Goal: Task Accomplishment & Management: Use online tool/utility

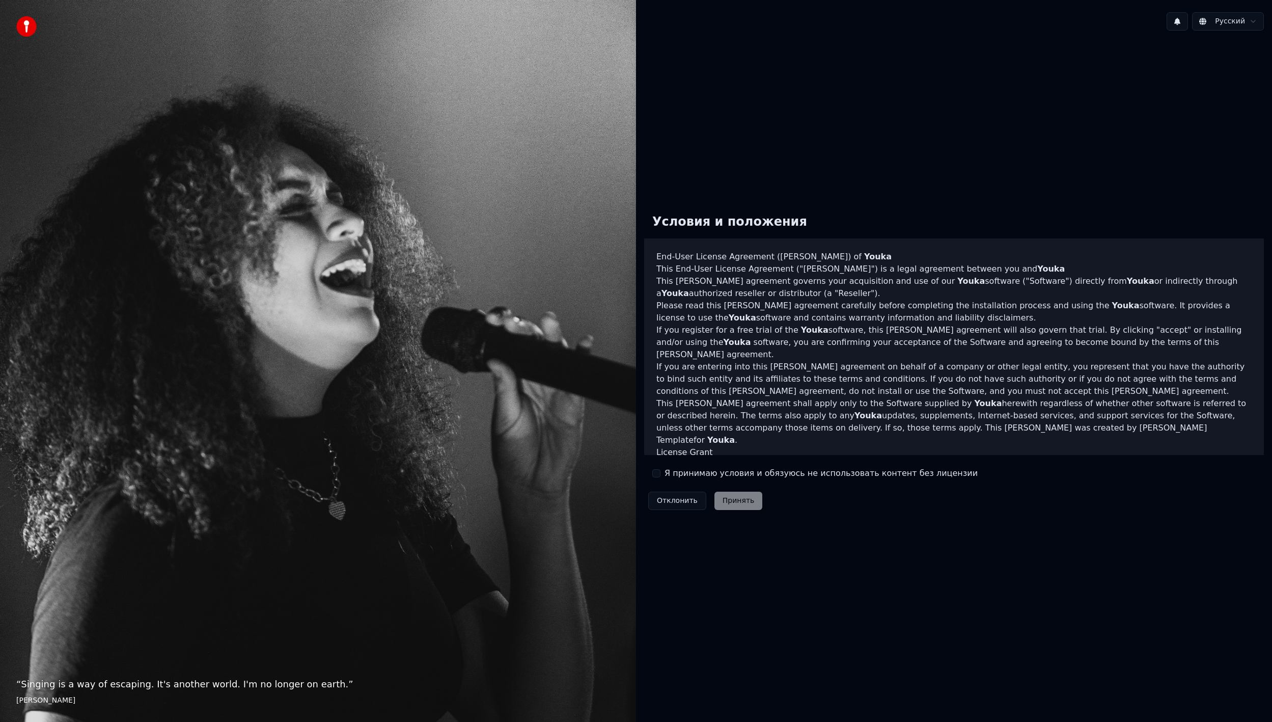
drag, startPoint x: 666, startPoint y: 478, endPoint x: 682, endPoint y: 477, distance: 16.3
click at [666, 477] on label "Я принимаю условия и обязуюсь не использовать контент без лицензии" at bounding box center [821, 473] width 313 height 12
click at [661, 477] on button "Я принимаю условия и обязуюсь не использовать контент без лицензии" at bounding box center [656, 473] width 8 height 8
click at [722, 496] on button "Принять" at bounding box center [739, 500] width 48 height 18
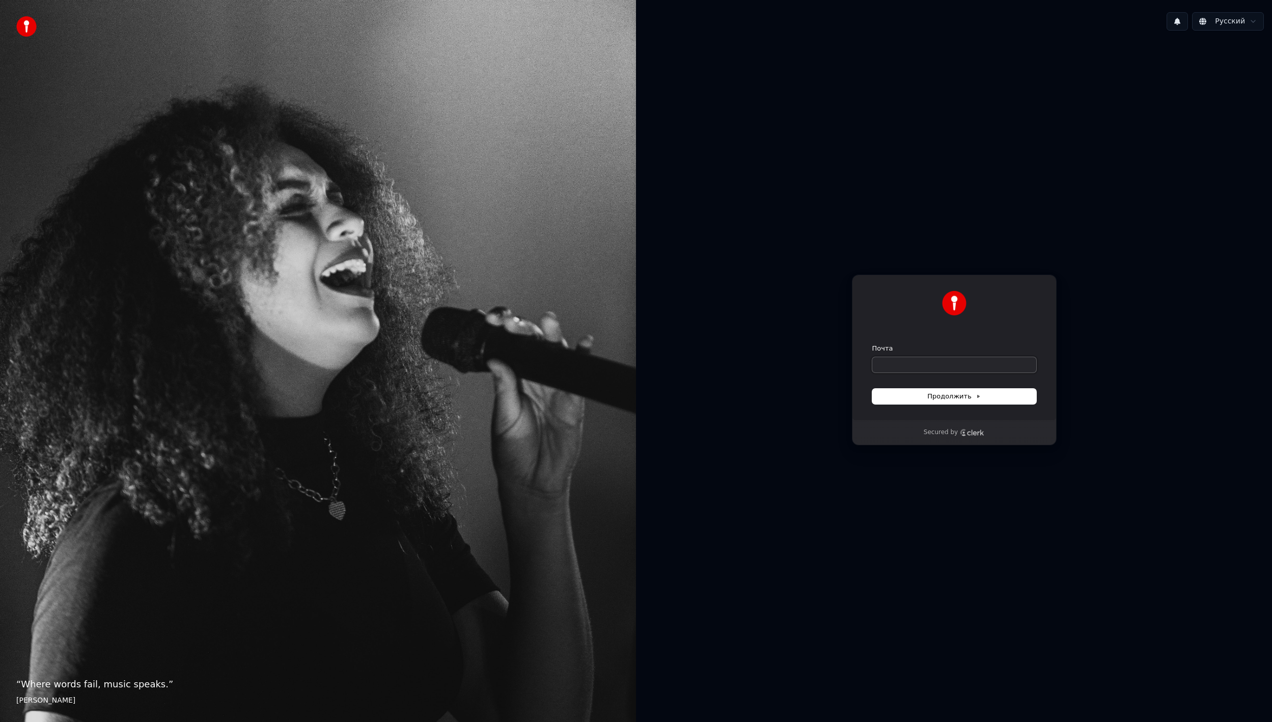
click at [917, 367] on input "Почта" at bounding box center [954, 364] width 164 height 15
type input "*"
click at [965, 396] on span "Продолжить" at bounding box center [953, 396] width 53 height 9
type input "**********"
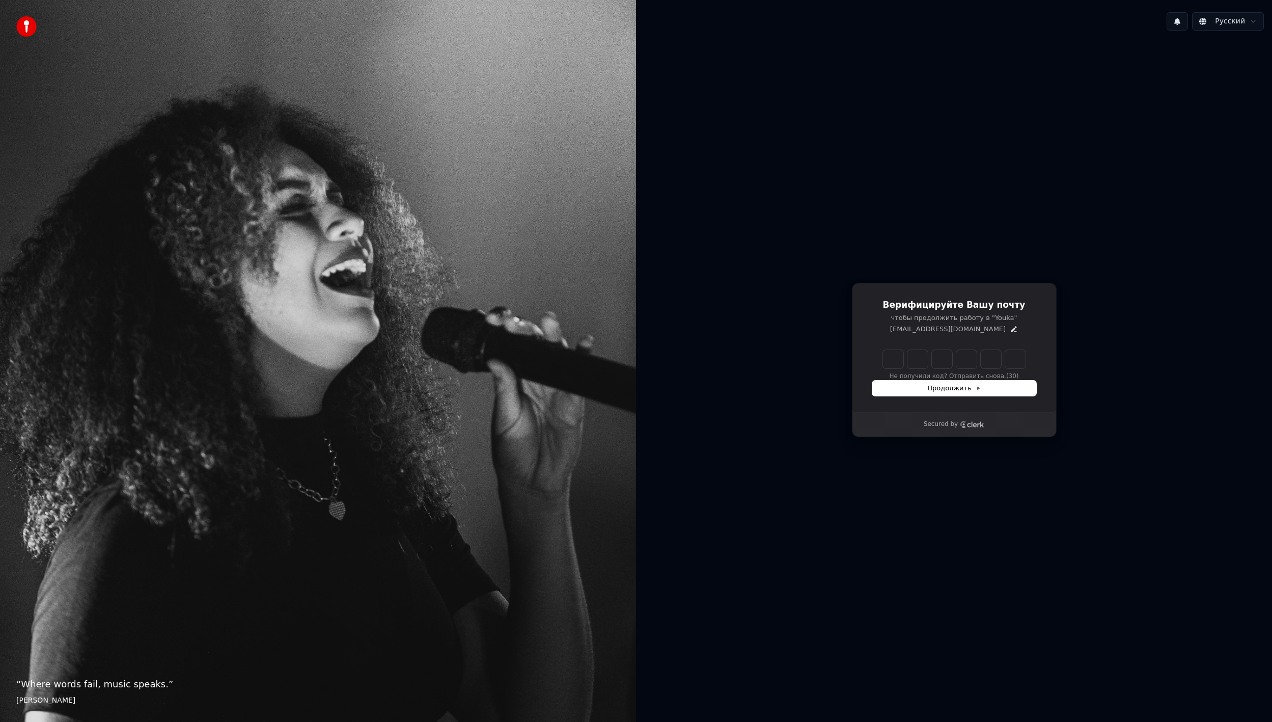
click at [904, 370] on div "Не получили код? Отправить снова. (30)" at bounding box center [954, 365] width 164 height 31
click at [896, 364] on input "Enter verification code" at bounding box center [954, 359] width 143 height 18
click at [1010, 331] on icon "Edit" at bounding box center [1014, 329] width 8 height 8
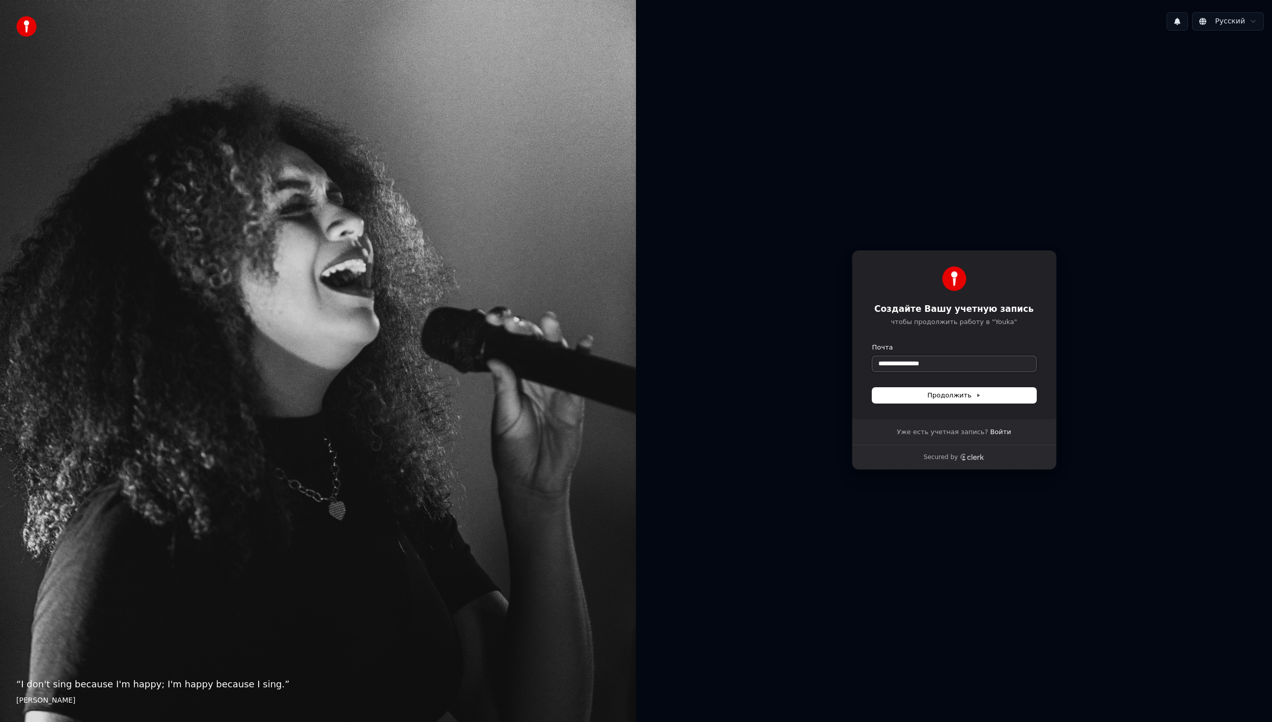
type input "**********"
drag, startPoint x: 947, startPoint y: 362, endPoint x: 823, endPoint y: 351, distance: 125.2
click at [823, 351] on div "**********" at bounding box center [954, 360] width 636 height 642
click at [936, 398] on span "Продолжить" at bounding box center [953, 395] width 53 height 9
type input "**********"
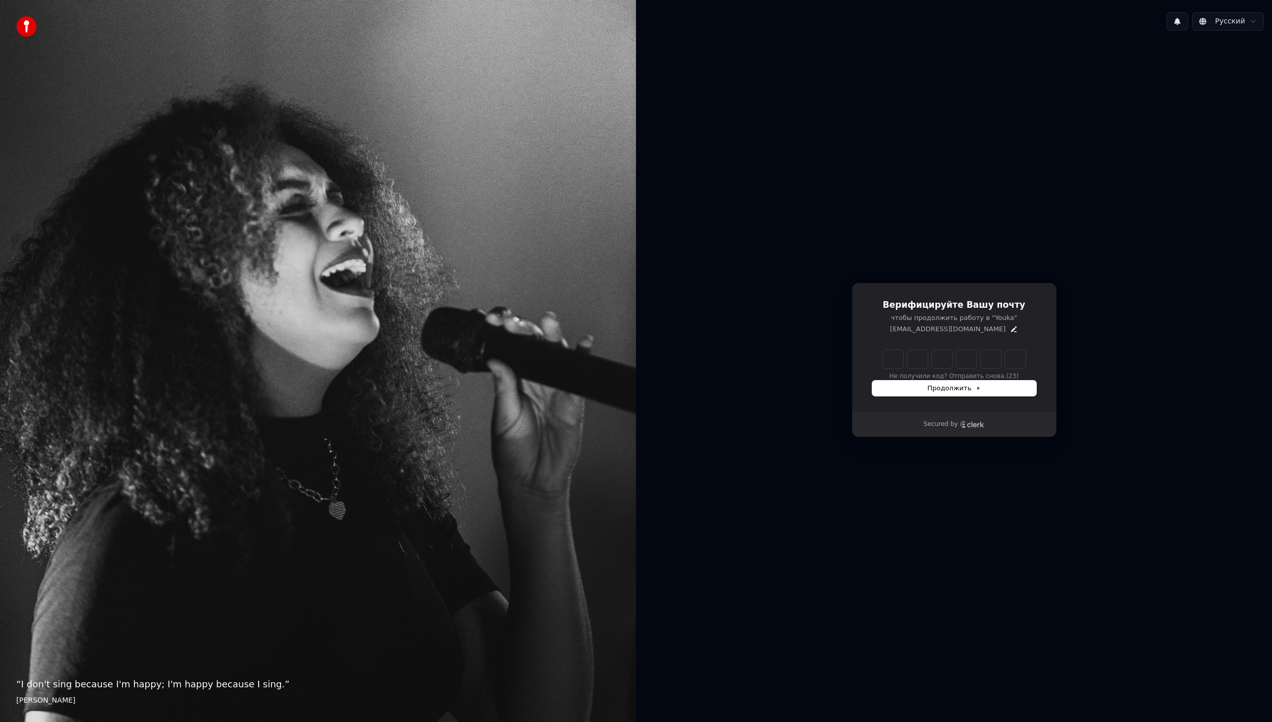
click at [900, 365] on input "Enter verification code" at bounding box center [954, 359] width 143 height 18
type input "******"
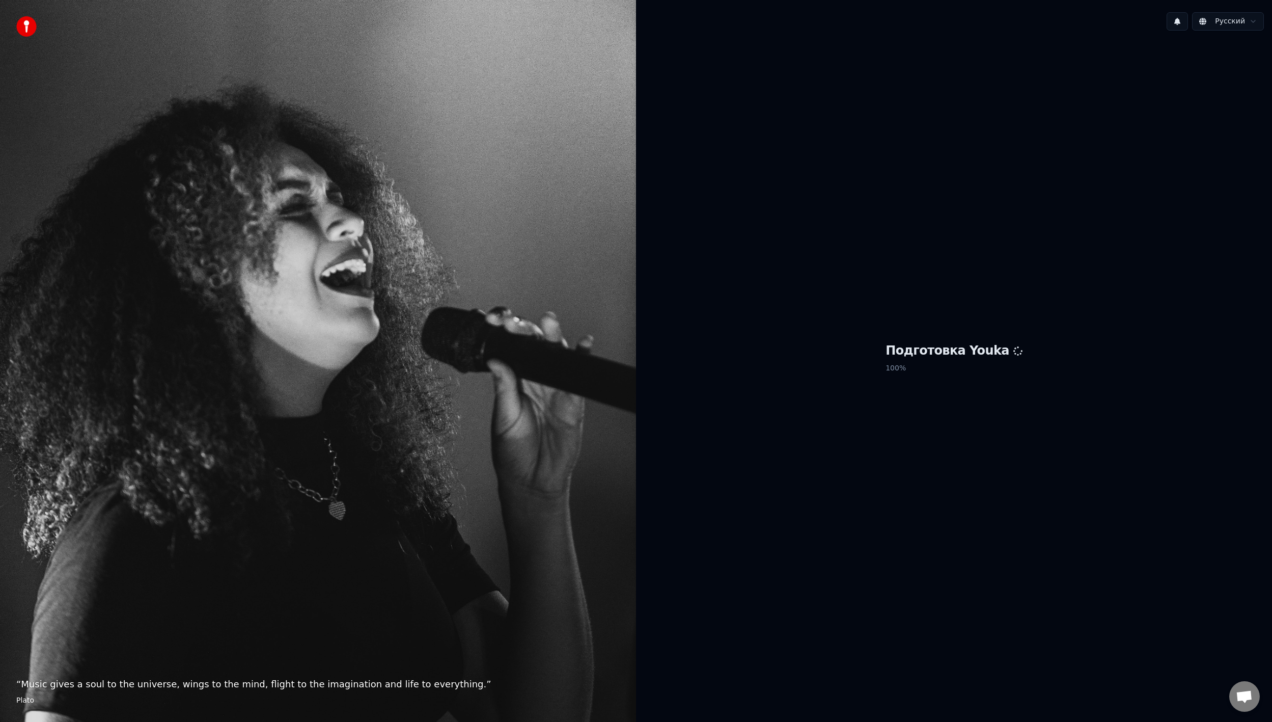
drag, startPoint x: 858, startPoint y: 403, endPoint x: 870, endPoint y: 399, distance: 12.4
click at [870, 401] on div "Подготовка Youka 100 %" at bounding box center [954, 360] width 636 height 642
click at [1180, 23] on button at bounding box center [1177, 21] width 21 height 18
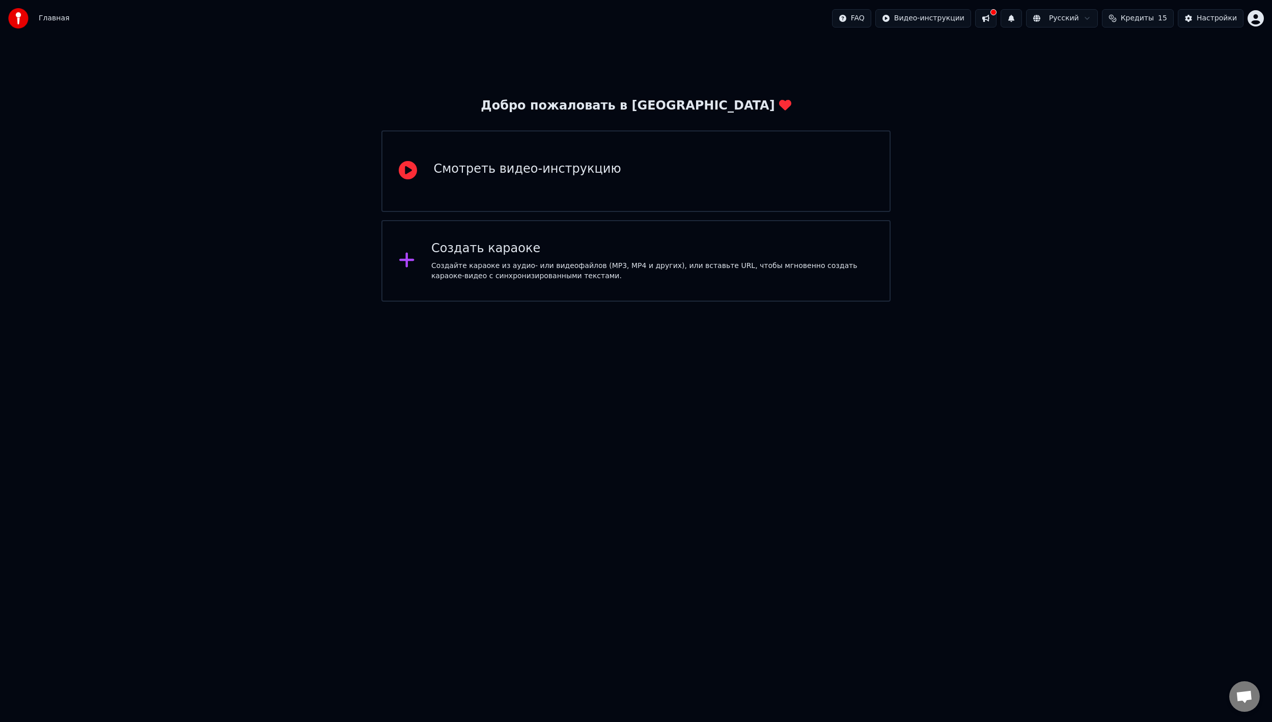
click at [449, 250] on div "Создать караоке" at bounding box center [652, 248] width 442 height 16
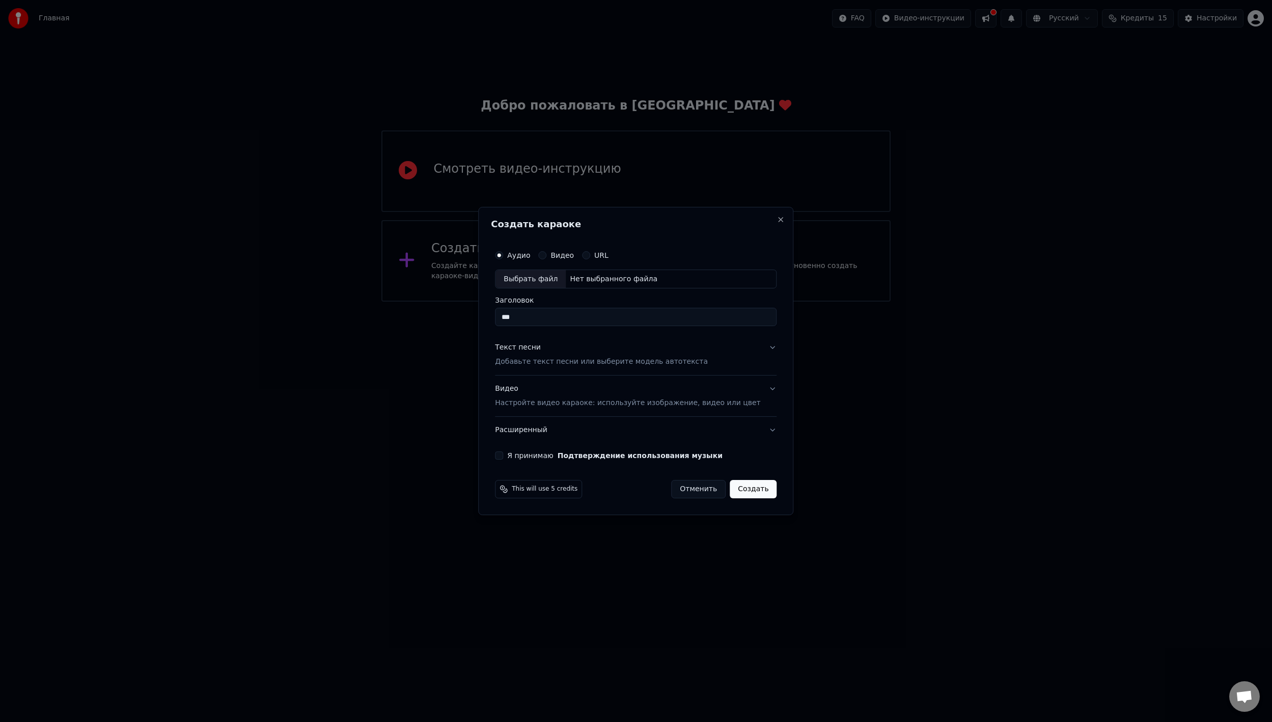
type input "***"
click at [616, 344] on div "Текст песни Добавьте текст песни или выберите модель автотекста" at bounding box center [601, 355] width 213 height 24
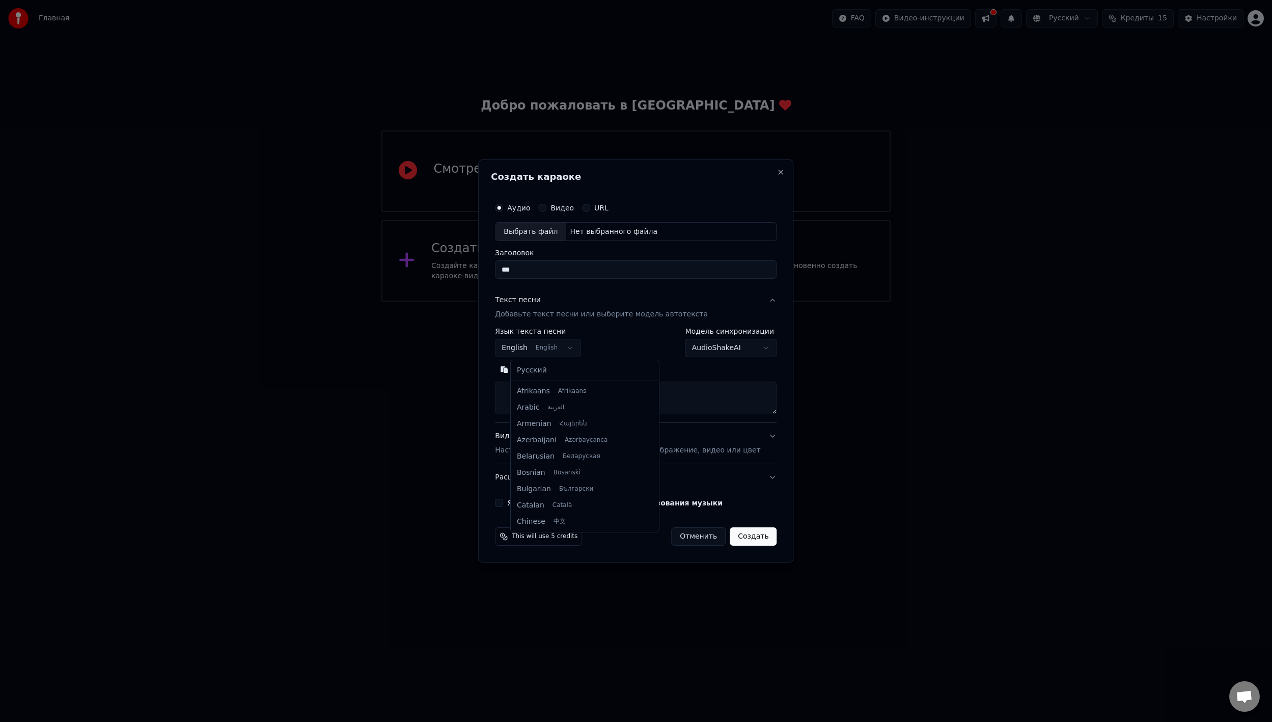
click at [579, 302] on body "**********" at bounding box center [636, 151] width 1272 height 302
select select "**"
click at [725, 302] on body "**********" at bounding box center [636, 151] width 1272 height 302
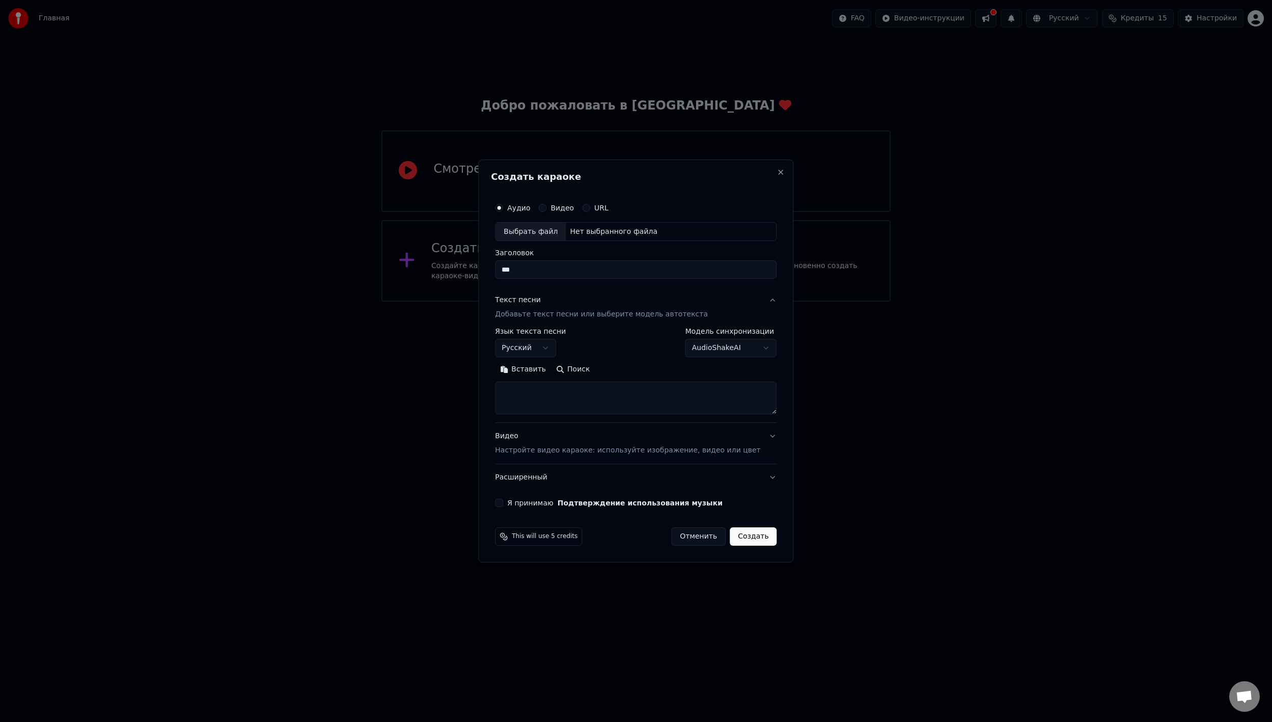
click at [631, 447] on p "Настройте видео караоке: используйте изображение, видео или цвет" at bounding box center [627, 450] width 265 height 10
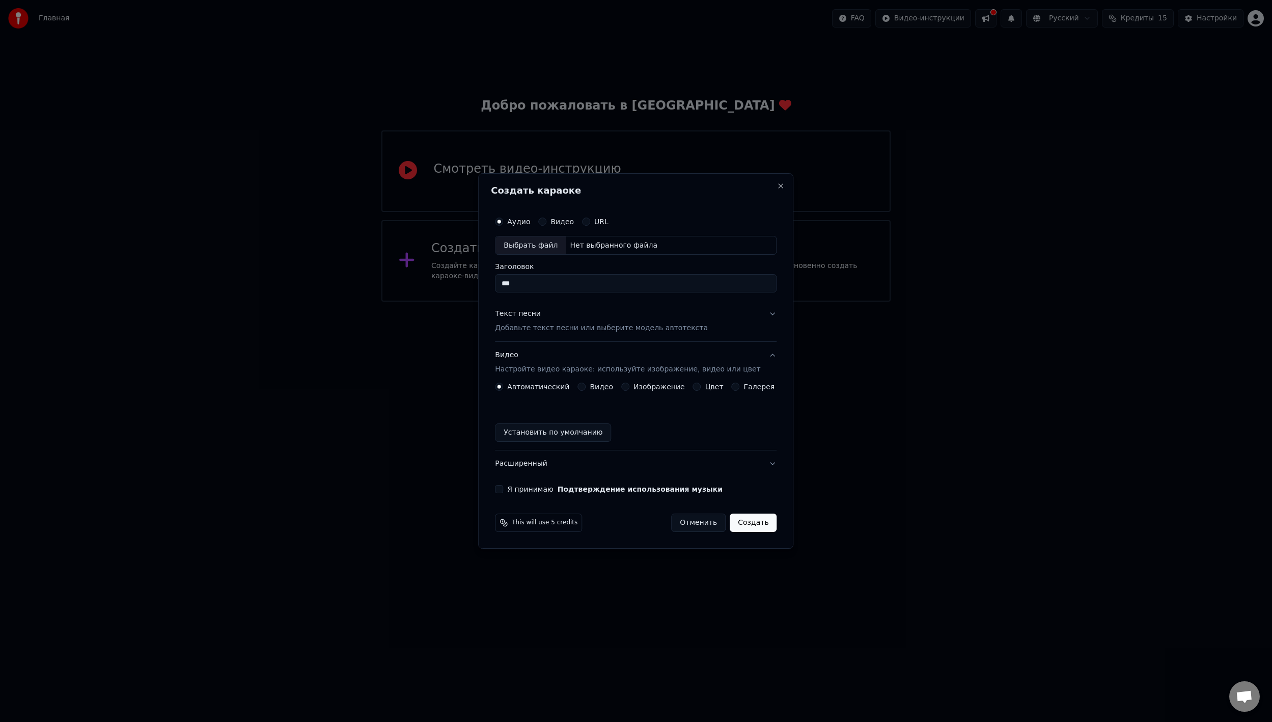
click at [667, 352] on div "Видео Настройте видео караоке: используйте изображение, видео или цвет" at bounding box center [627, 362] width 265 height 24
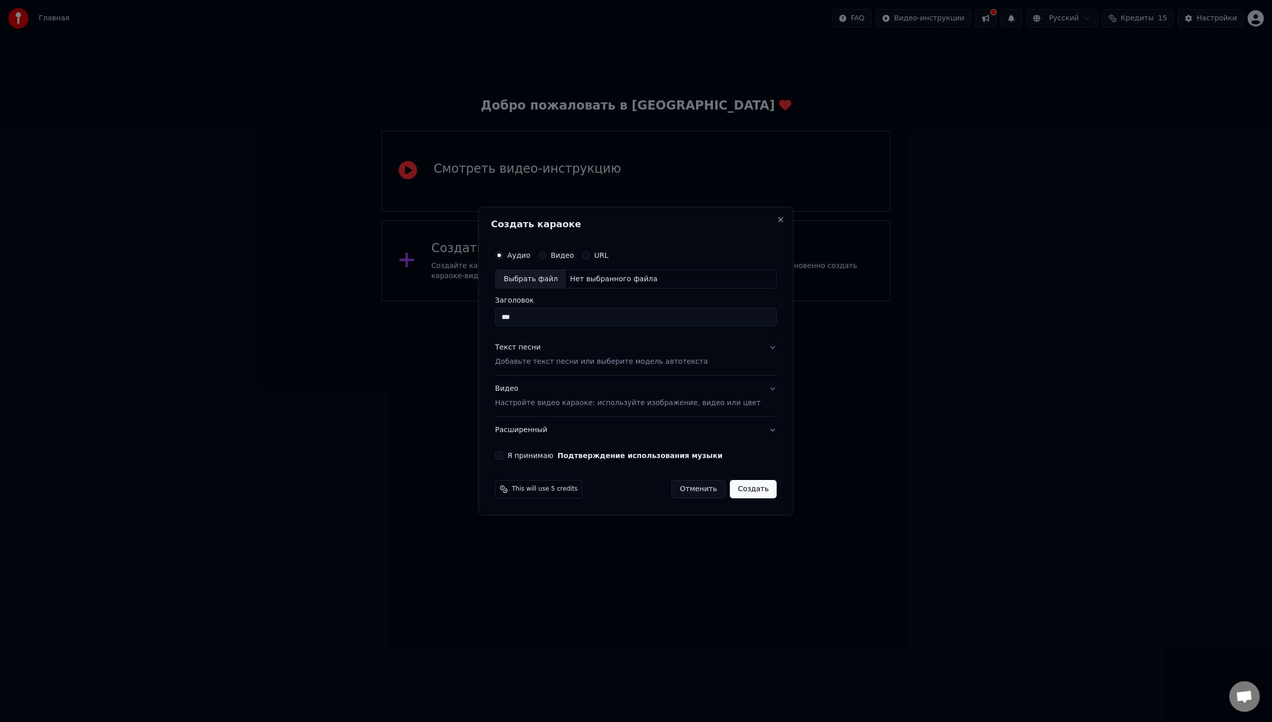
click at [693, 485] on button "Отменить" at bounding box center [698, 489] width 54 height 18
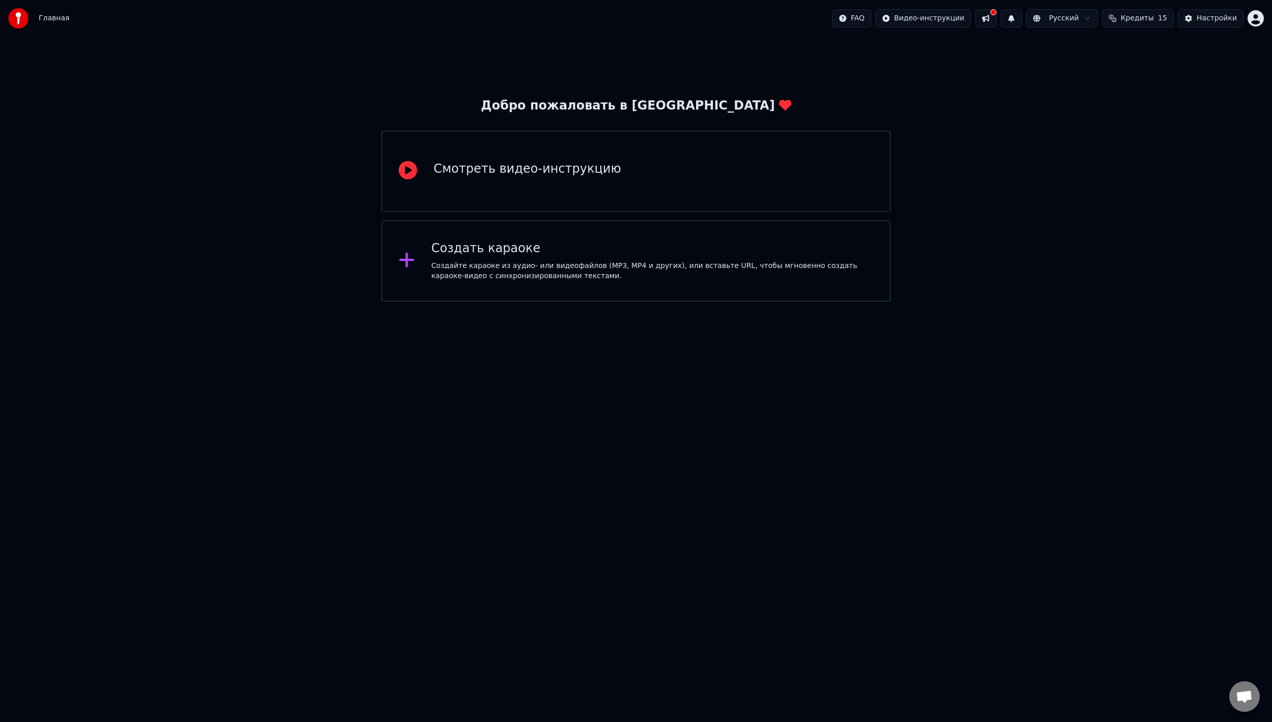
click at [485, 176] on div "Смотреть видео-инструкцию" at bounding box center [526, 169] width 187 height 16
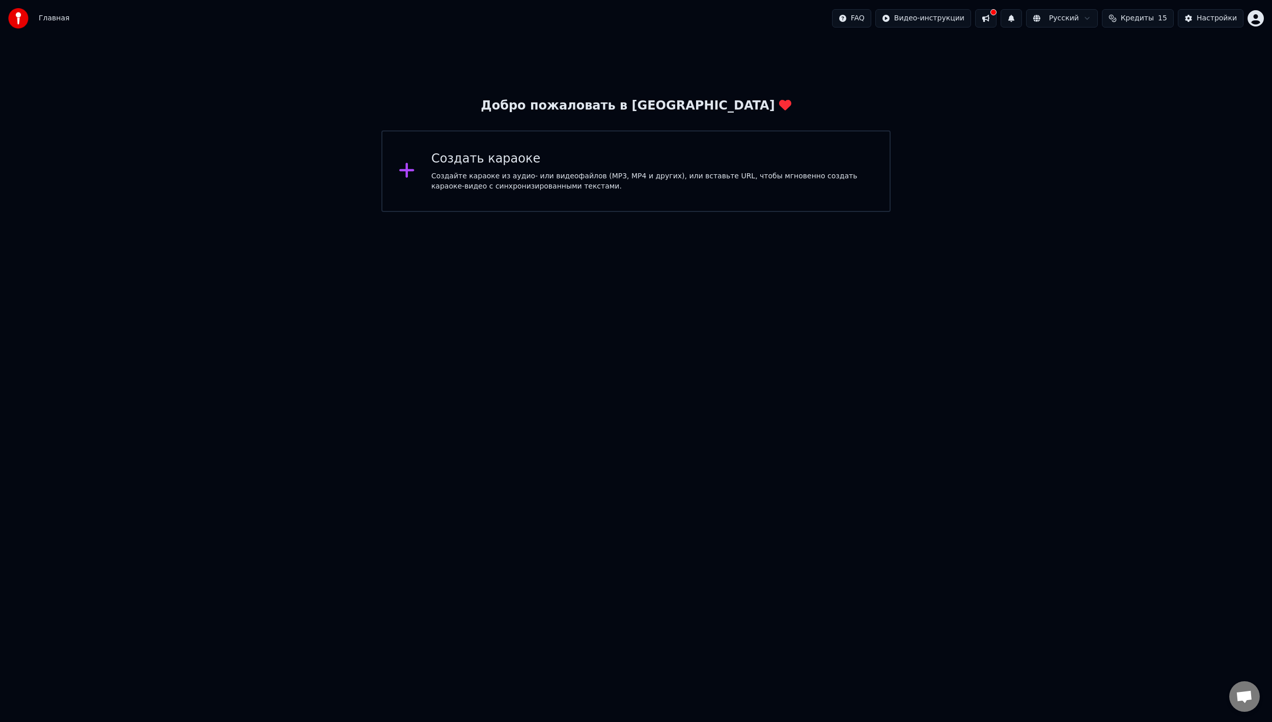
click at [612, 167] on div "Создать караоке Создайте караоке из аудио- или видеофайлов (MP3, MP4 и других),…" at bounding box center [652, 171] width 442 height 41
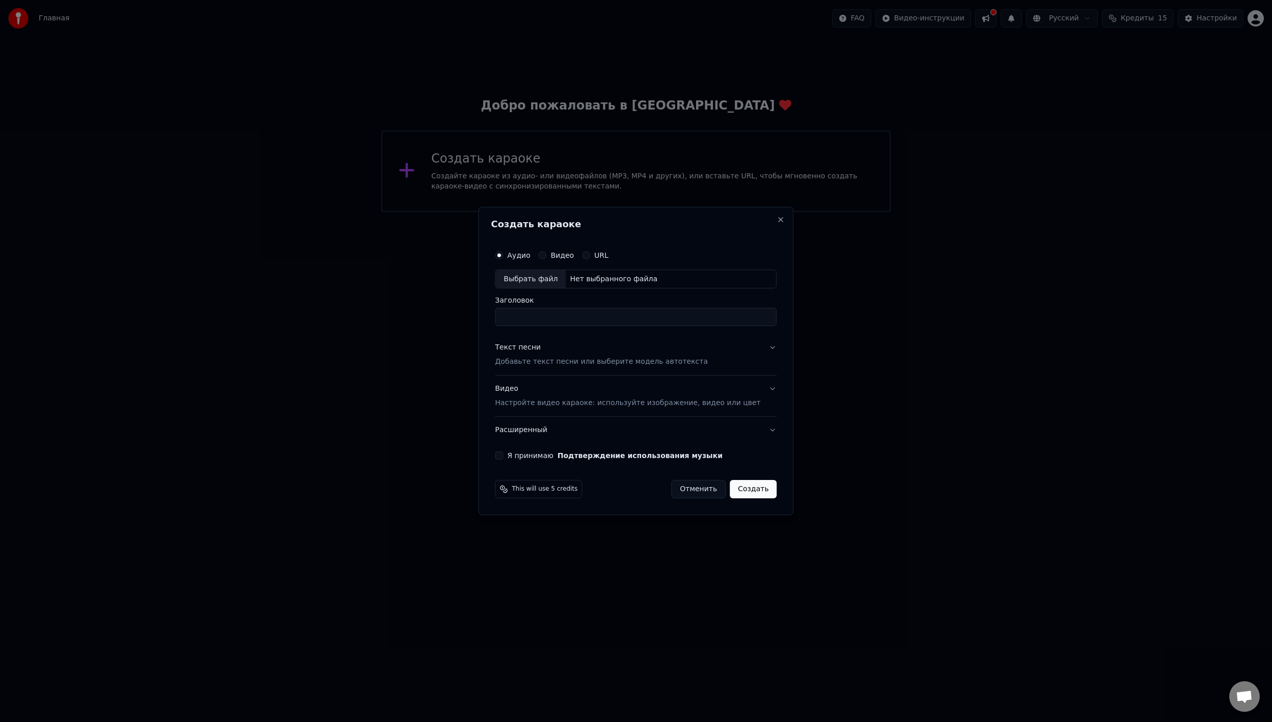
click at [604, 277] on div "Нет выбранного файла" at bounding box center [614, 279] width 96 height 10
click at [570, 255] on label "Видео" at bounding box center [562, 255] width 23 height 7
click at [546, 255] on button "Видео" at bounding box center [542, 255] width 8 height 8
click at [606, 255] on label "URL" at bounding box center [601, 255] width 14 height 7
click at [590, 255] on button "URL" at bounding box center [586, 255] width 8 height 8
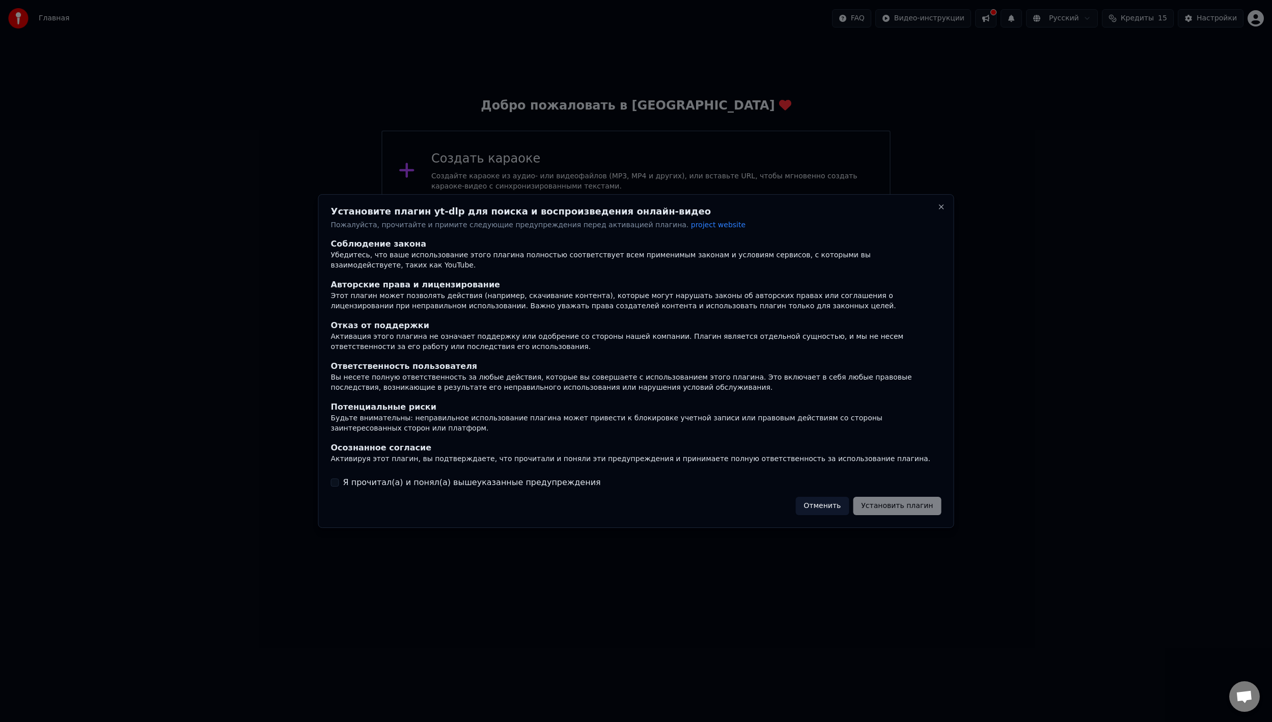
click at [691, 229] on span "project website" at bounding box center [718, 225] width 54 height 8
click at [370, 477] on label "Я прочитал(а) и понял(а) вышеуказанные предупреждения" at bounding box center [472, 482] width 258 height 12
click at [339, 478] on button "Я прочитал(а) и понял(а) вышеуказанные предупреждения" at bounding box center [335, 482] width 8 height 8
click at [958, 503] on div at bounding box center [636, 361] width 1272 height 722
click at [934, 503] on button "Установить плагин" at bounding box center [897, 506] width 88 height 18
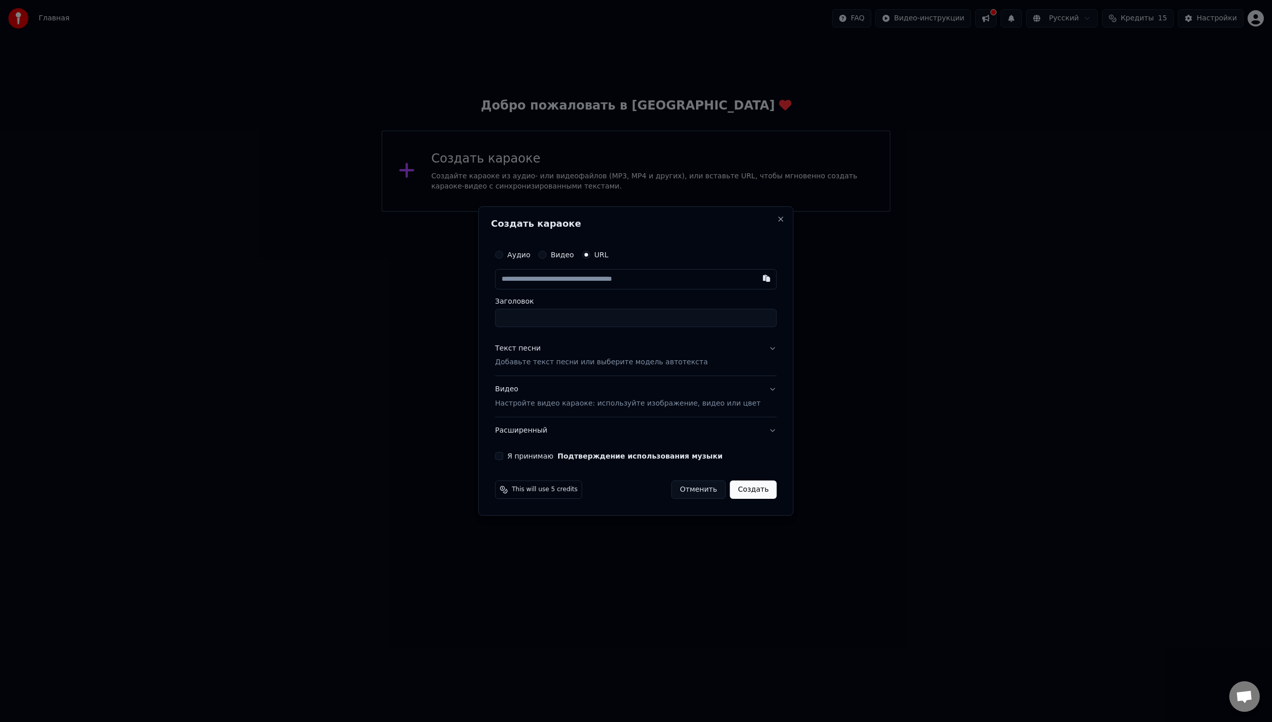
paste input "**********"
type input "**********"
click at [586, 323] on input "Заголовок" at bounding box center [636, 318] width 282 height 18
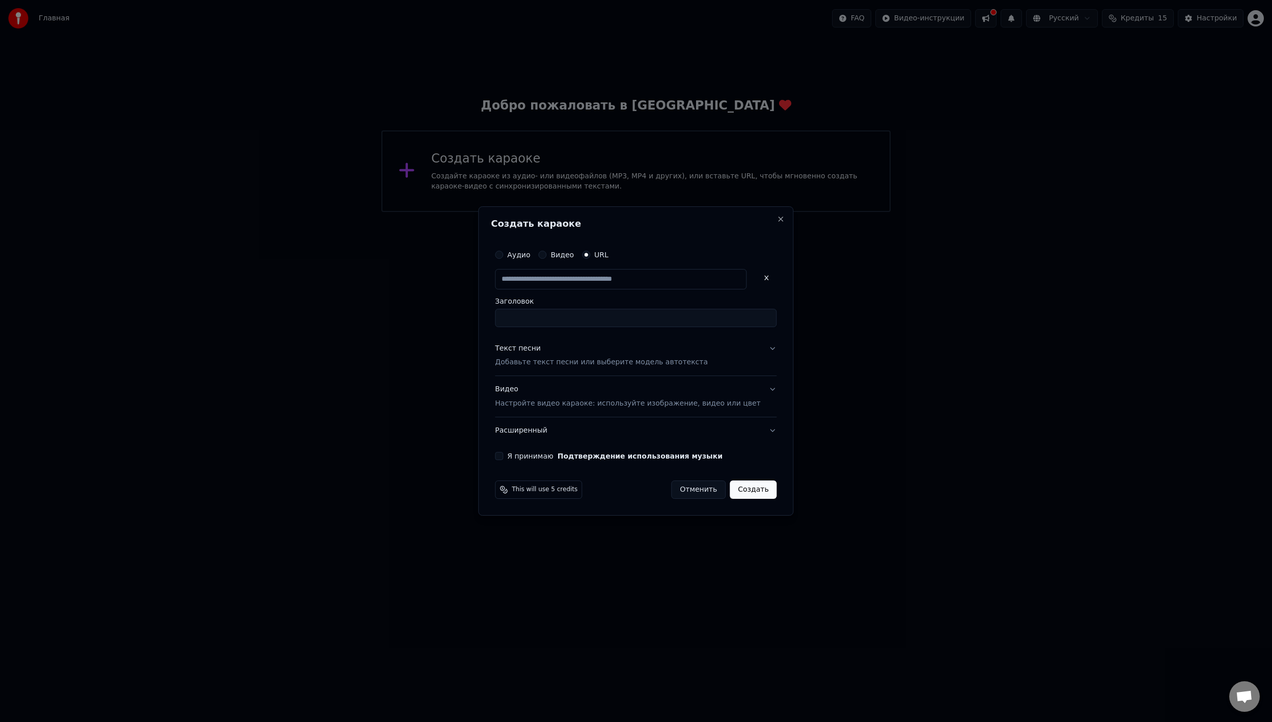
type input "**********"
click at [751, 357] on button "Текст песни Добавьте текст песни или выберите модель автотекста" at bounding box center [636, 355] width 282 height 41
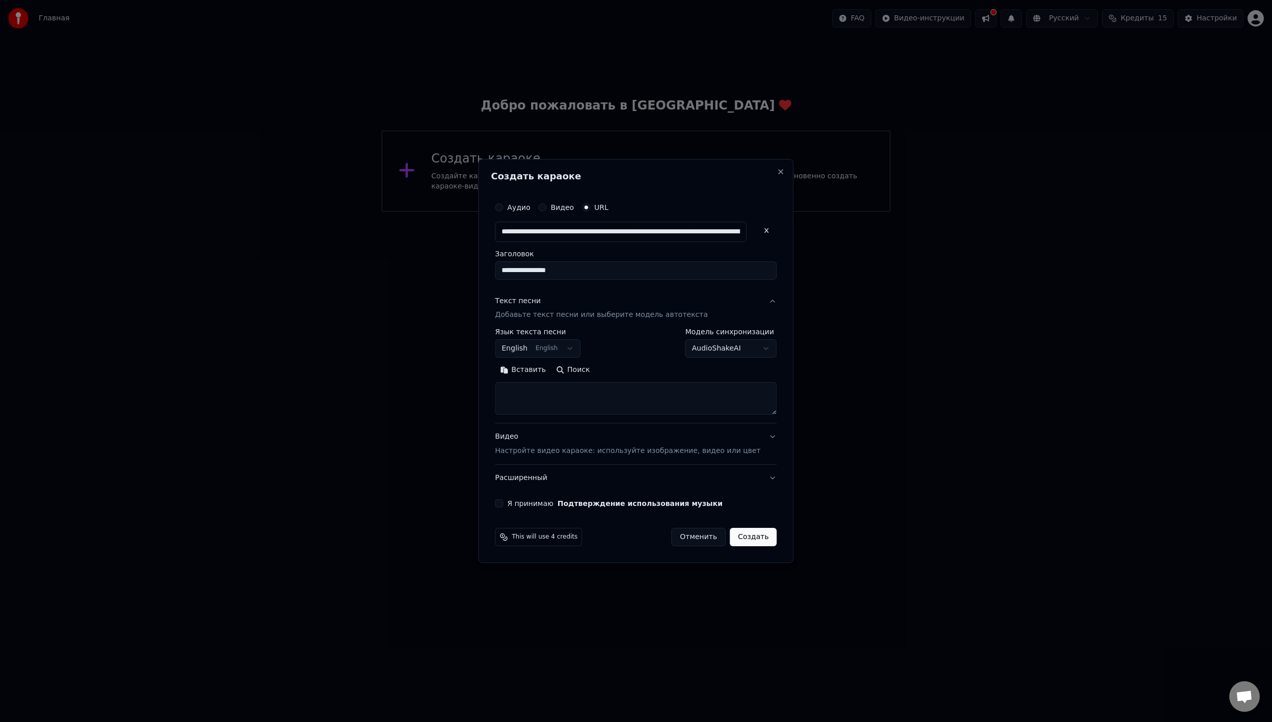
click at [555, 502] on label "Я принимаю Подтверждение использования музыки" at bounding box center [614, 503] width 215 height 7
click at [503, 502] on button "Я принимаю Подтверждение использования музыки" at bounding box center [499, 503] width 8 height 8
click at [742, 440] on div "Видео Настройте видео караоке: используйте изображение, видео или цвет" at bounding box center [627, 444] width 265 height 24
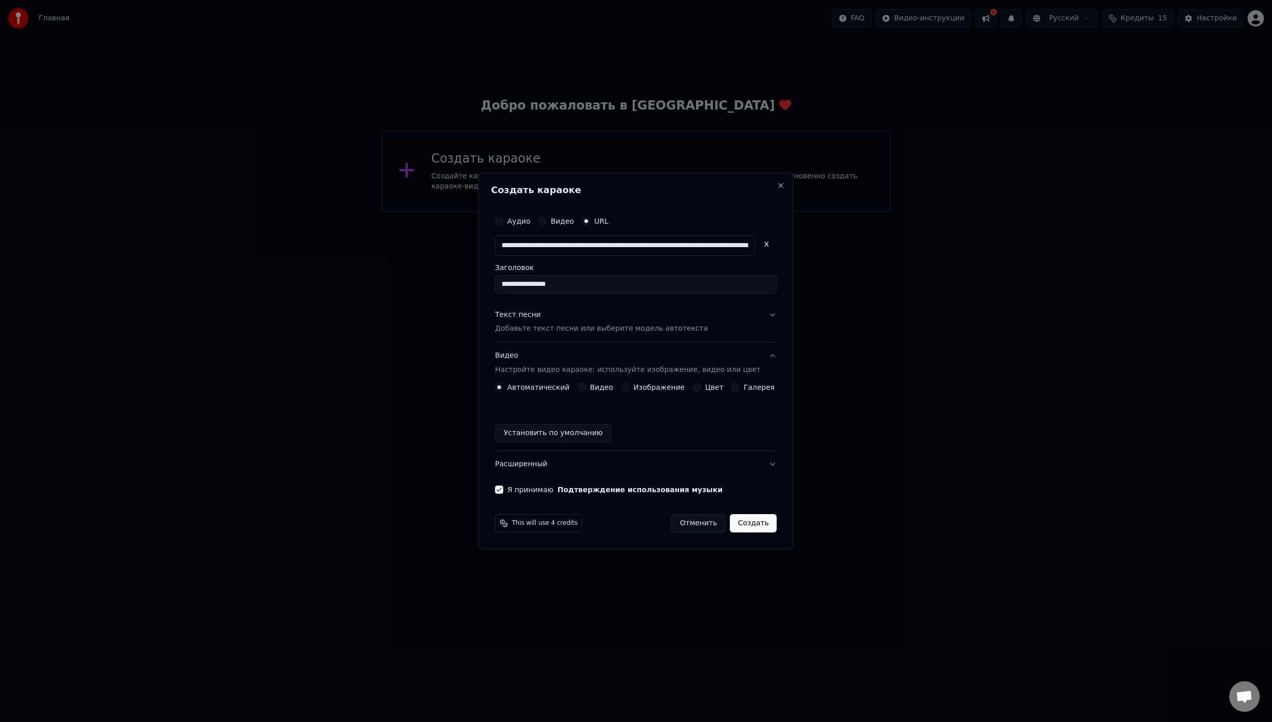
click at [760, 362] on button "Видео Настройте видео караоке: используйте изображение, видео или цвет" at bounding box center [636, 363] width 282 height 41
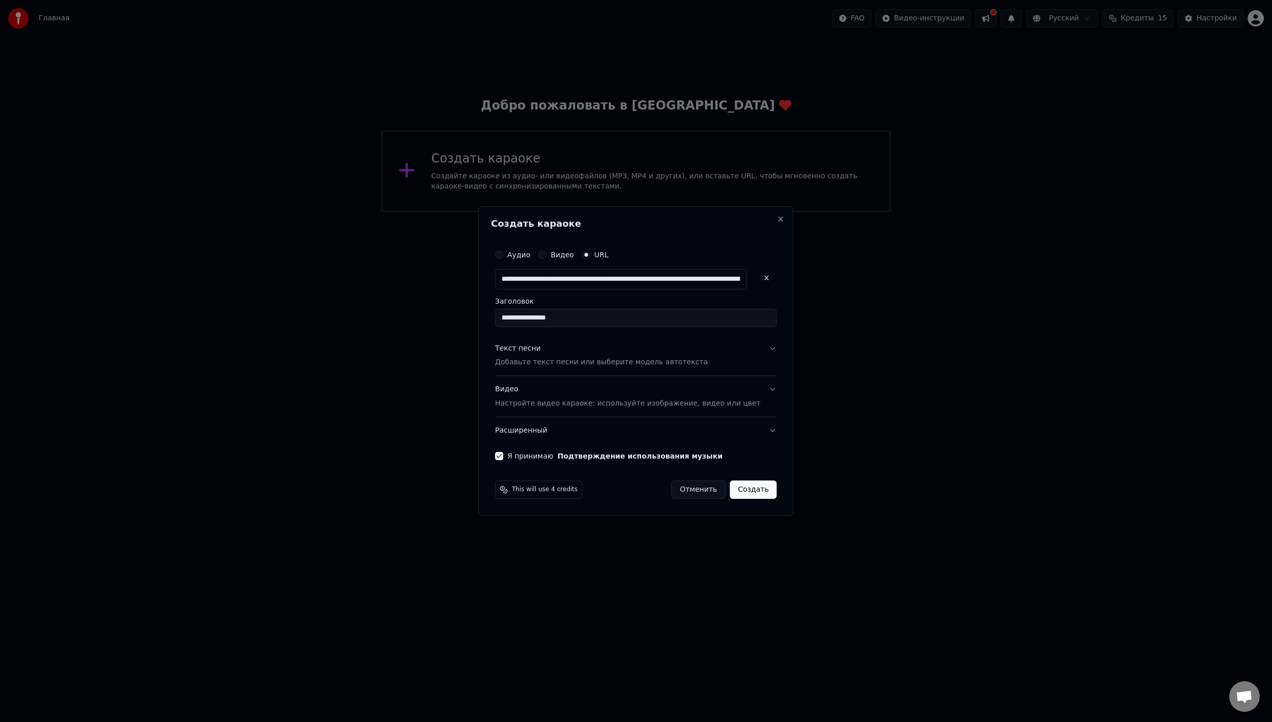
click at [745, 486] on button "Создать" at bounding box center [753, 489] width 47 height 18
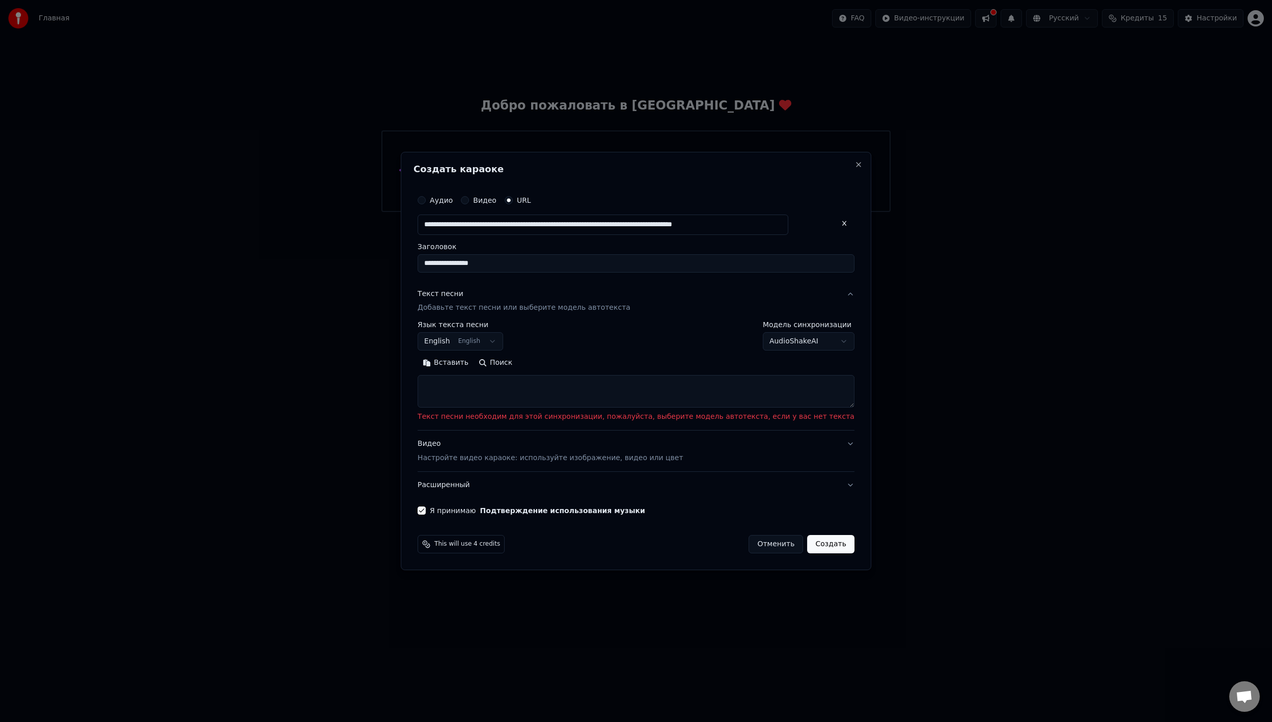
click at [510, 385] on textarea at bounding box center [636, 391] width 437 height 33
paste textarea "**********"
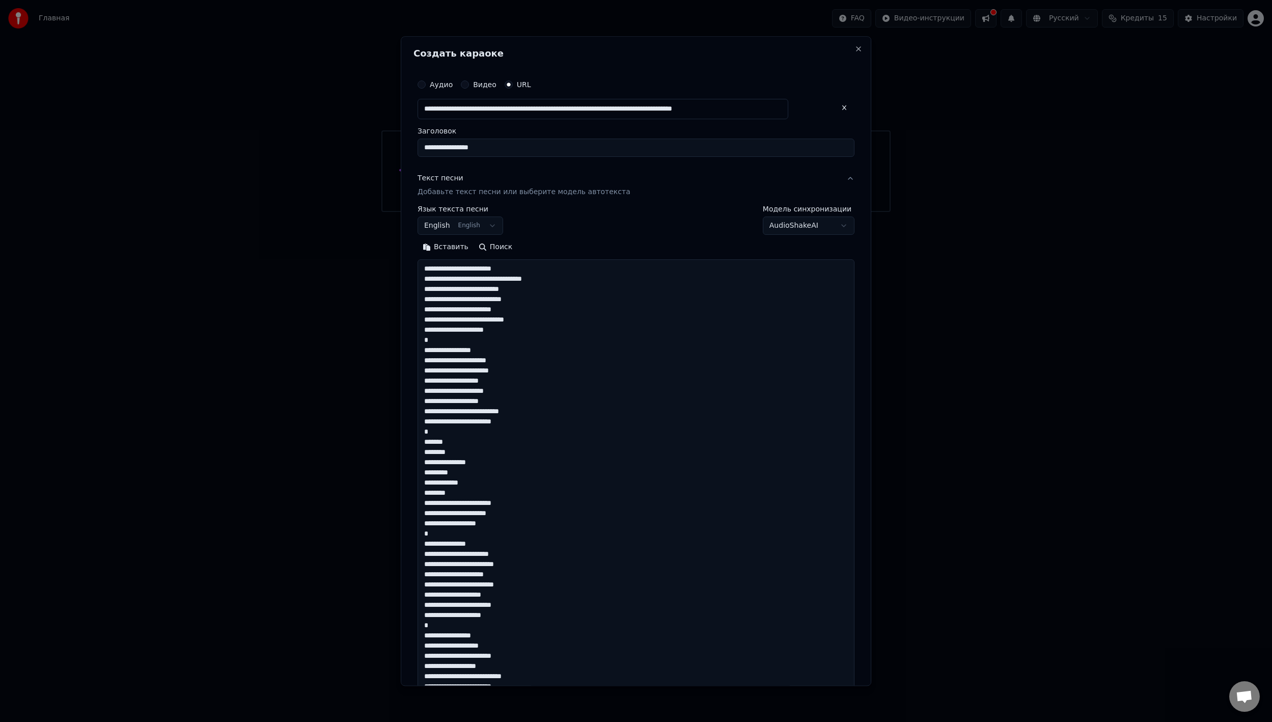
scroll to position [828, 0]
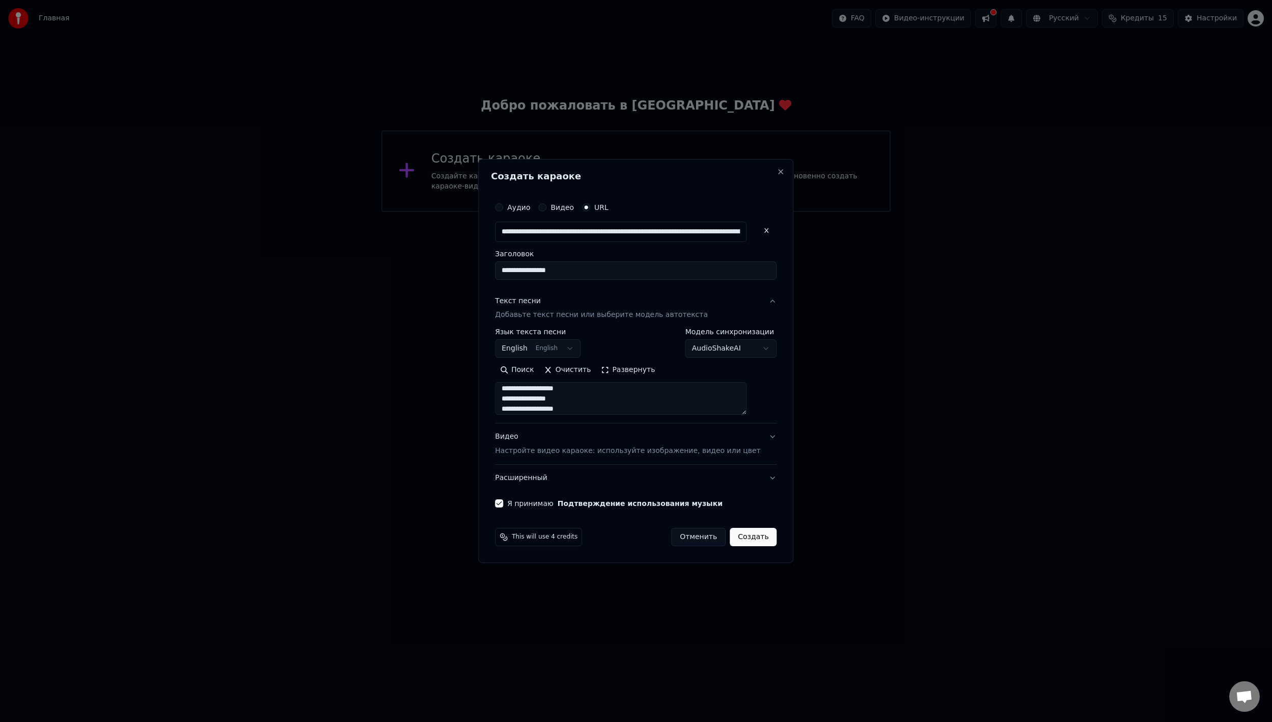
type textarea "**********"
click at [734, 539] on button "Создать" at bounding box center [753, 537] width 47 height 18
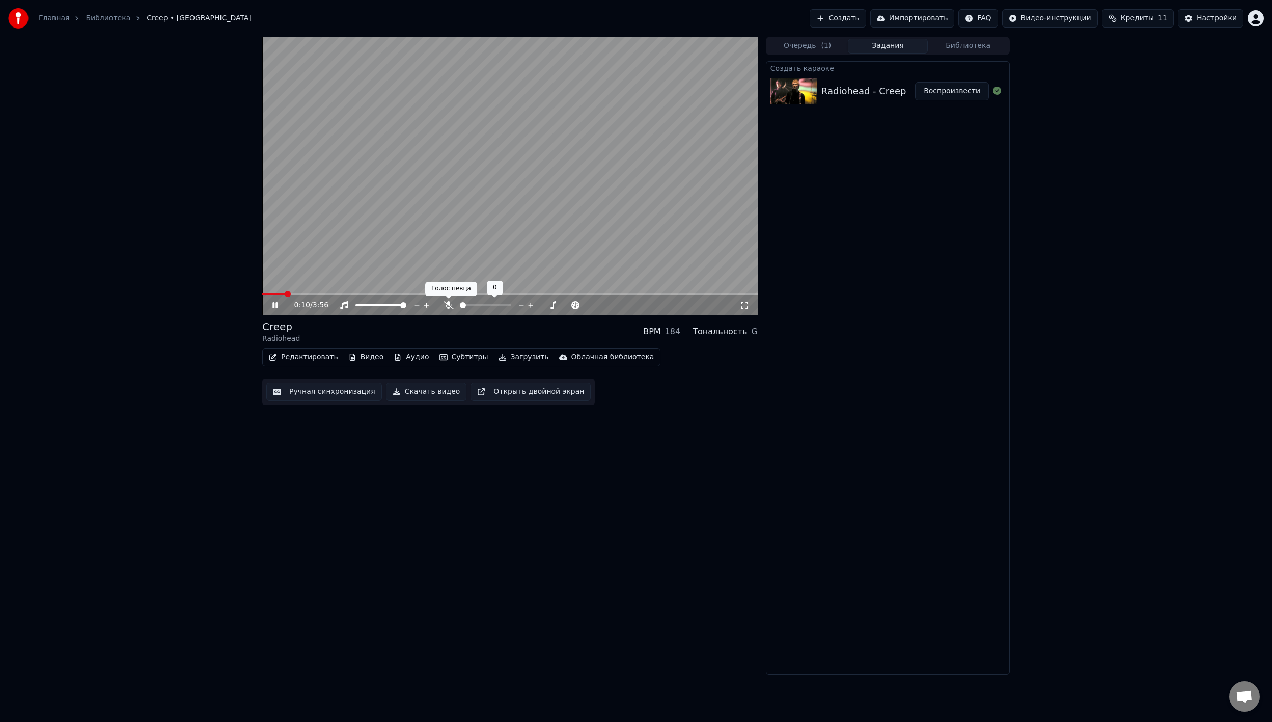
click at [451, 305] on icon at bounding box center [449, 305] width 10 height 8
click at [451, 305] on icon at bounding box center [449, 305] width 6 height 8
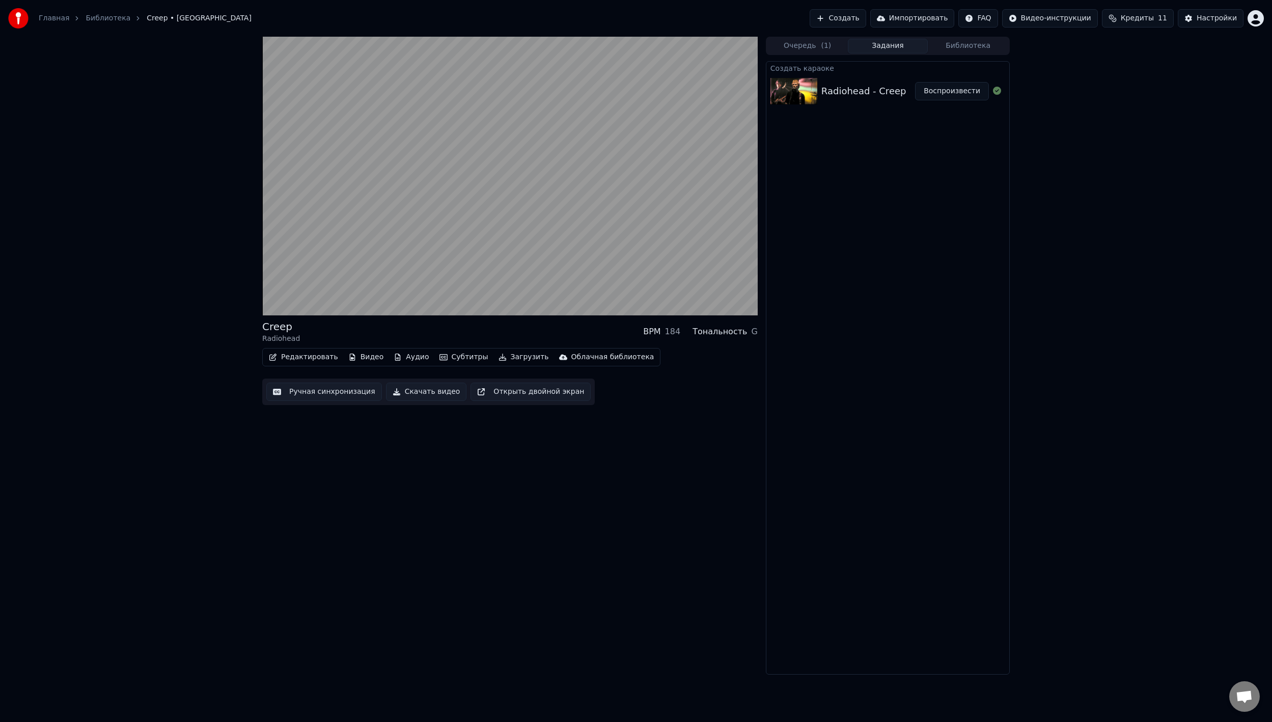
click at [395, 359] on button "Аудио" at bounding box center [411, 357] width 43 height 14
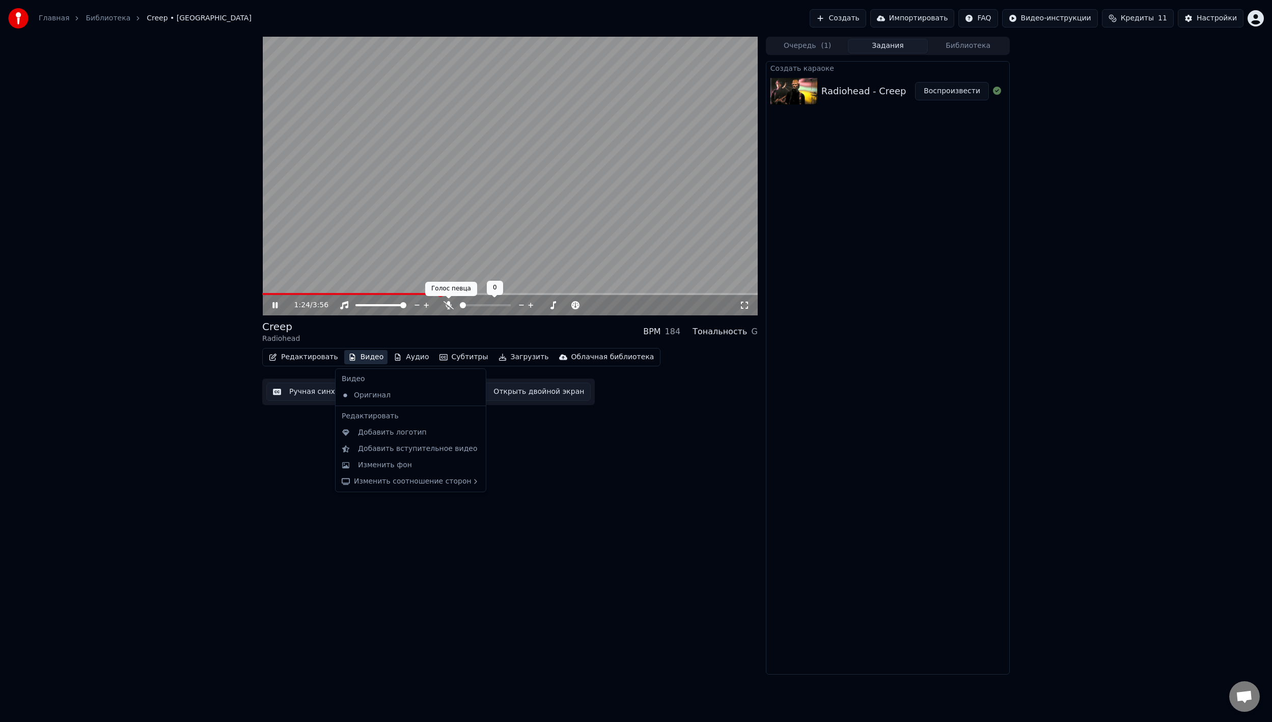
click at [453, 306] on icon at bounding box center [449, 305] width 10 height 8
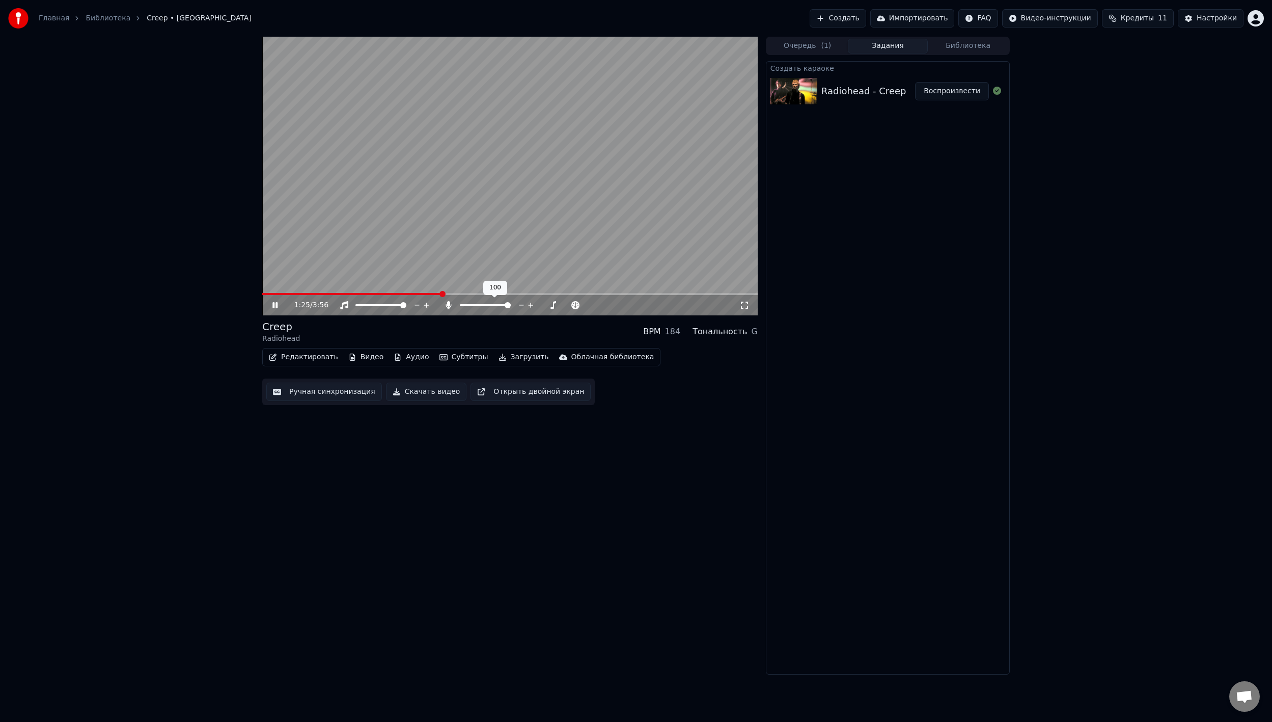
click at [473, 304] on div at bounding box center [495, 305] width 82 height 10
click at [476, 306] on span at bounding box center [468, 305] width 16 height 2
click at [469, 304] on span at bounding box center [471, 305] width 6 height 6
click at [464, 304] on span at bounding box center [466, 305] width 6 height 6
click at [930, 78] on div "Radiohead - Creep Воспроизвести" at bounding box center [887, 91] width 243 height 35
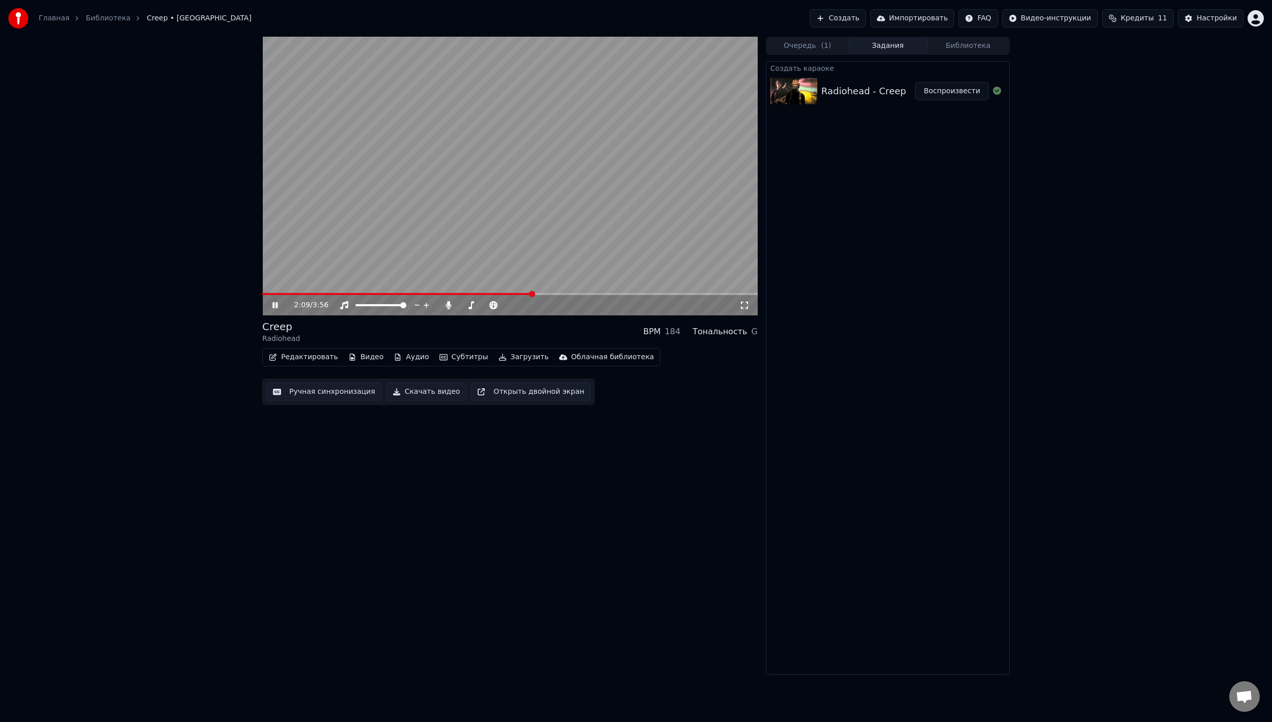
click at [276, 307] on icon at bounding box center [282, 305] width 24 height 8
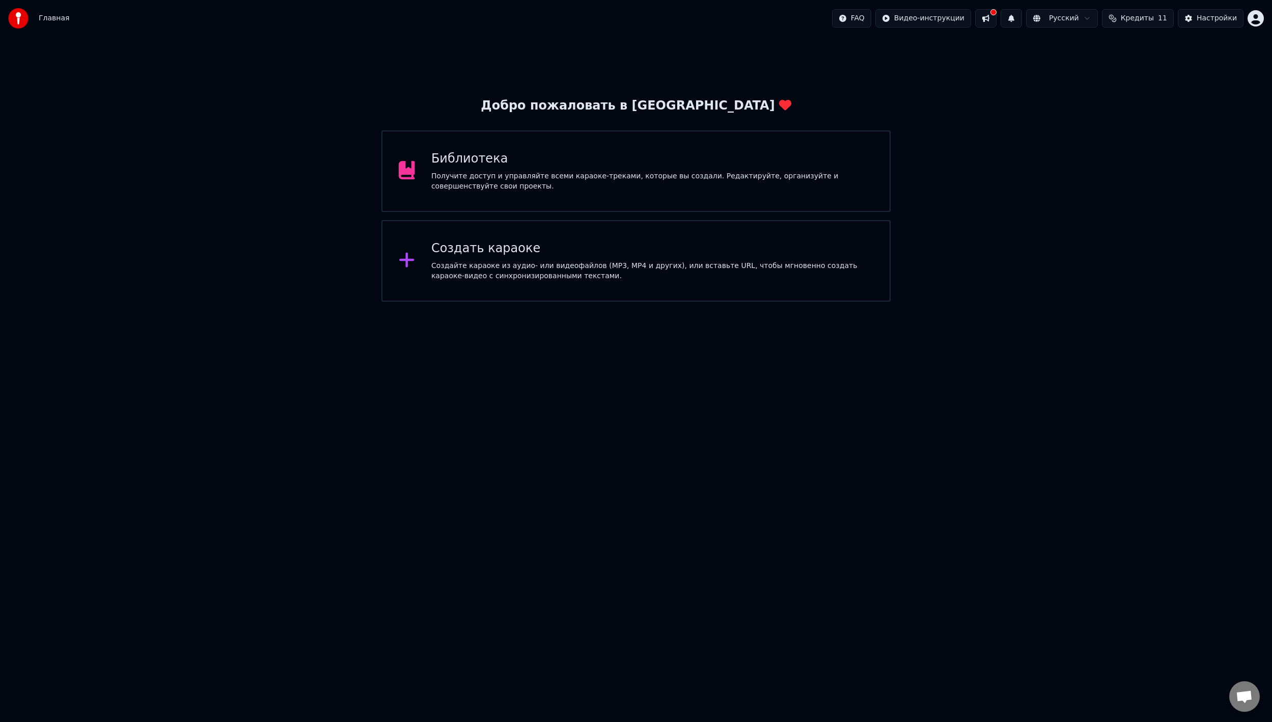
click at [456, 156] on div "Библиотека" at bounding box center [652, 159] width 442 height 16
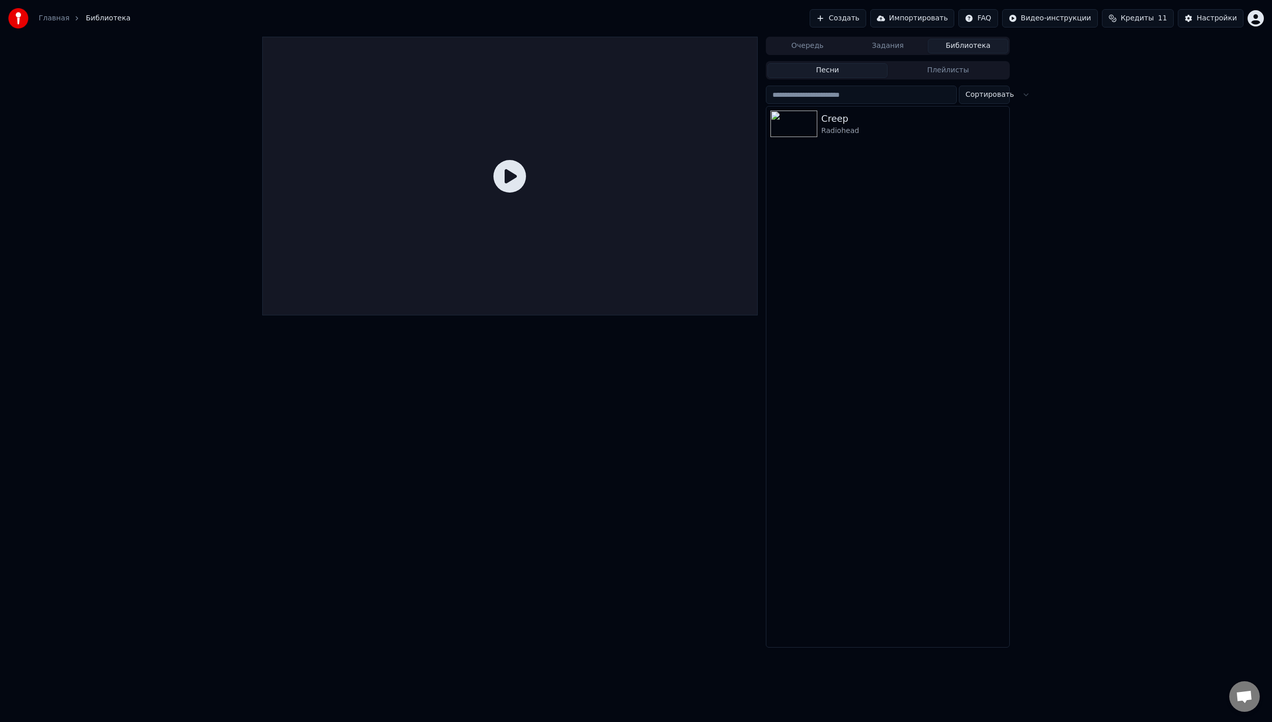
click at [506, 182] on icon at bounding box center [510, 176] width 33 height 33
click at [512, 178] on icon at bounding box center [510, 176] width 33 height 33
click at [515, 179] on icon at bounding box center [510, 176] width 33 height 33
click at [911, 109] on div "Creep Radiohead" at bounding box center [887, 123] width 243 height 35
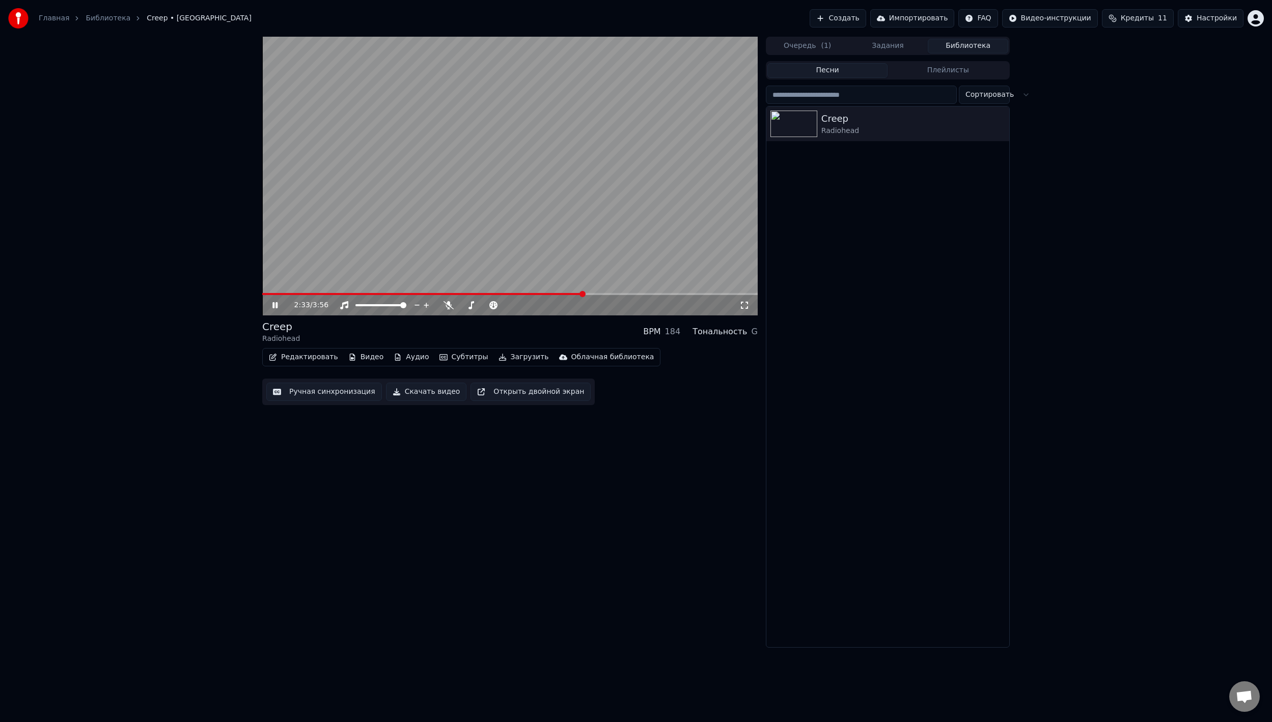
click at [278, 305] on icon at bounding box center [282, 305] width 24 height 8
